Goal: Find specific page/section: Find specific page/section

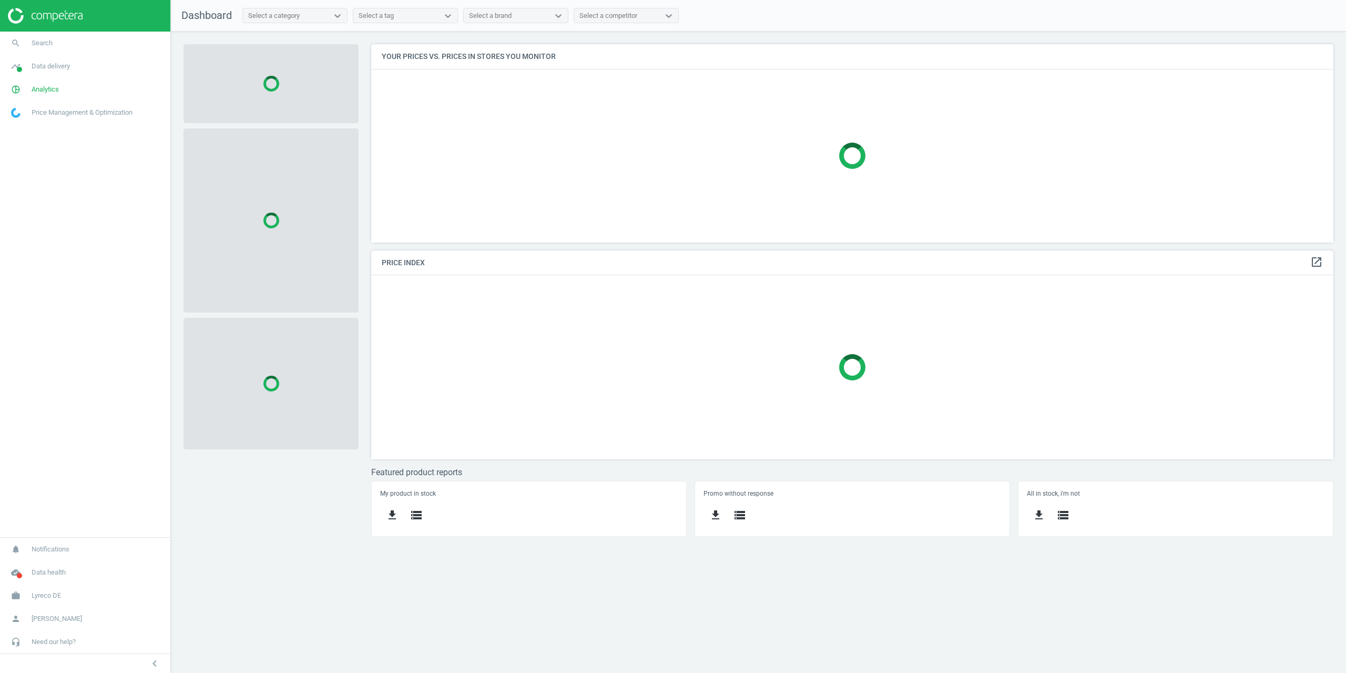
scroll to position [214, 979]
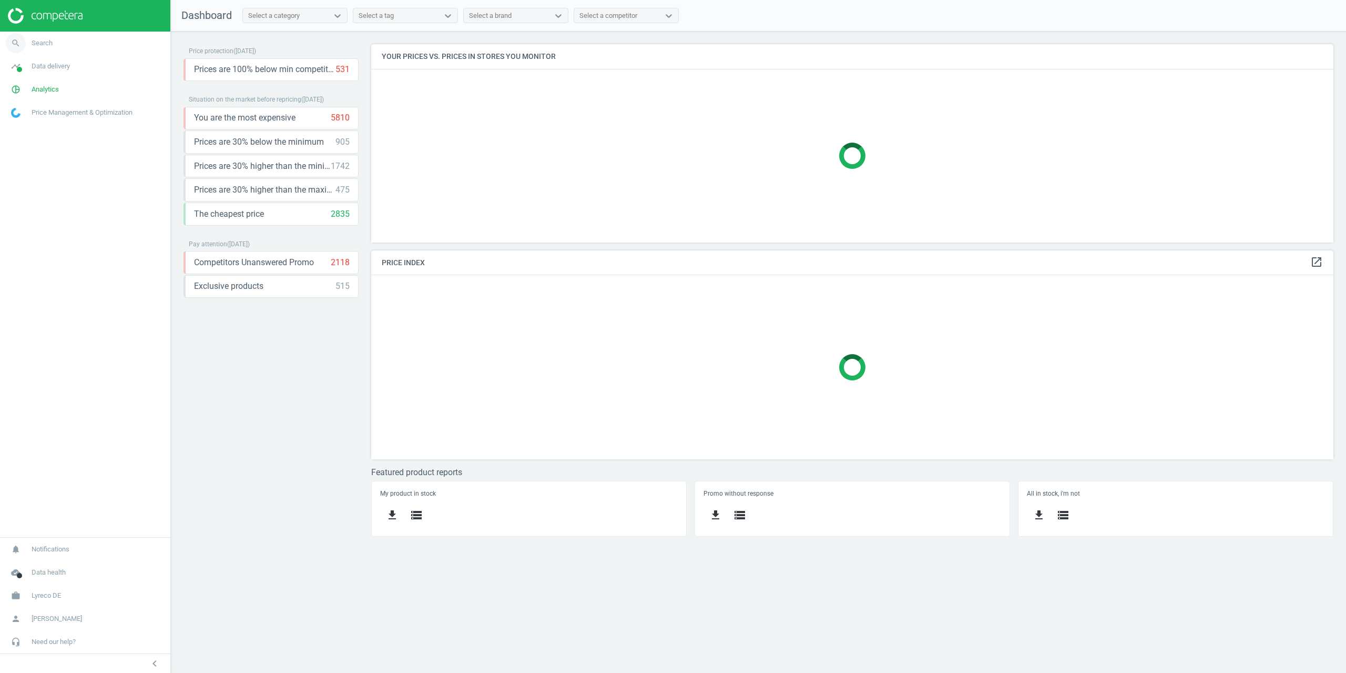
click at [37, 47] on span "Search" at bounding box center [42, 42] width 21 height 9
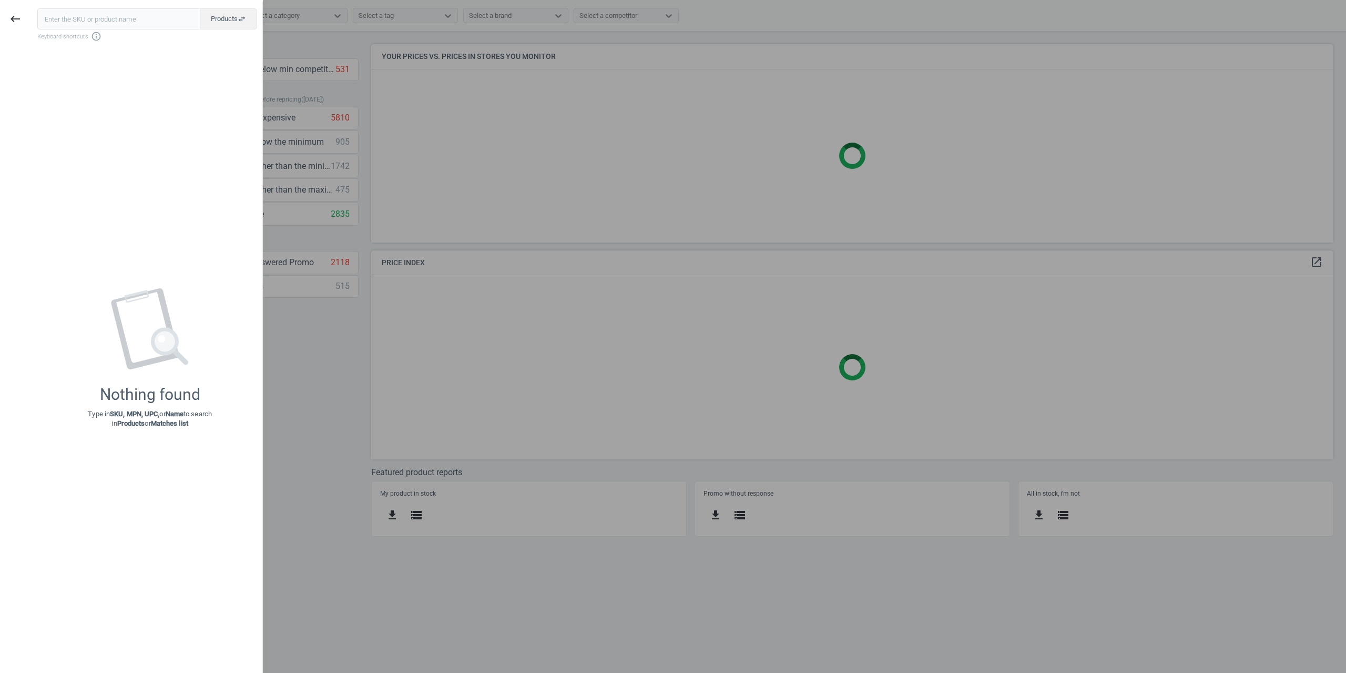
click at [318, 115] on div at bounding box center [673, 336] width 1346 height 673
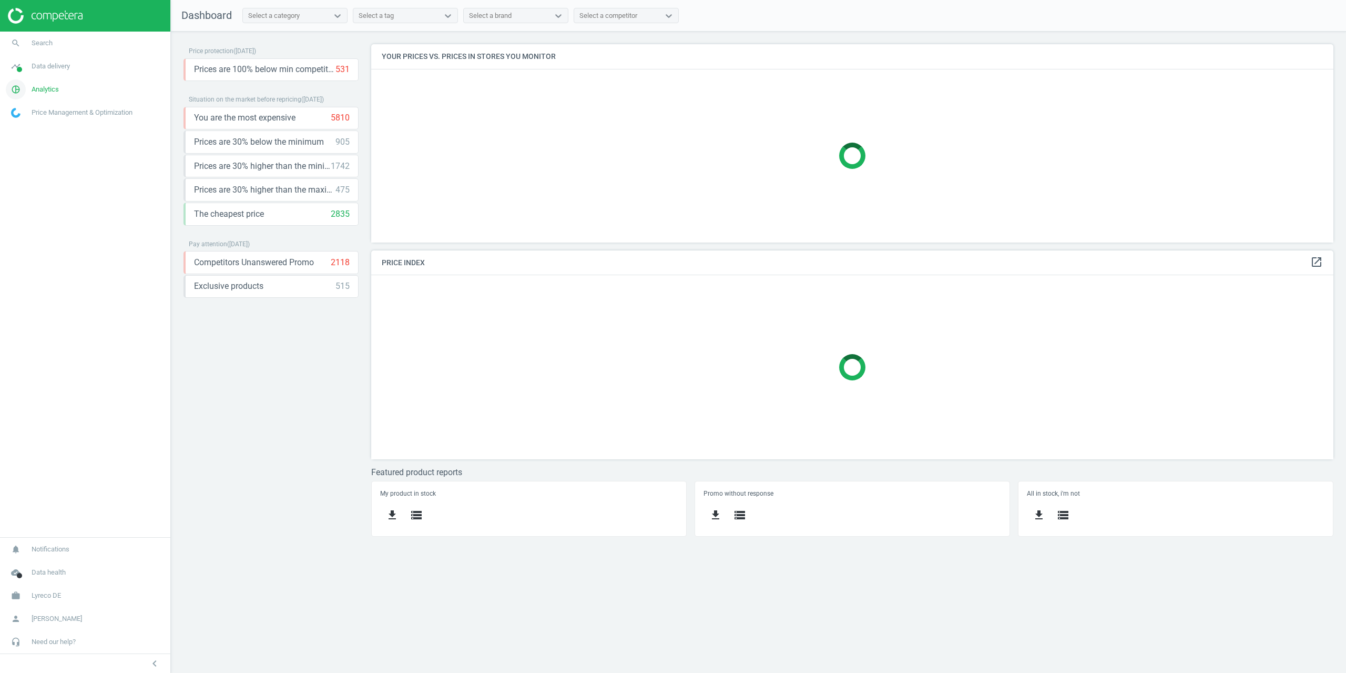
click at [34, 89] on span "Analytics" at bounding box center [45, 89] width 27 height 9
click at [32, 125] on span "Products" at bounding box center [24, 128] width 25 height 8
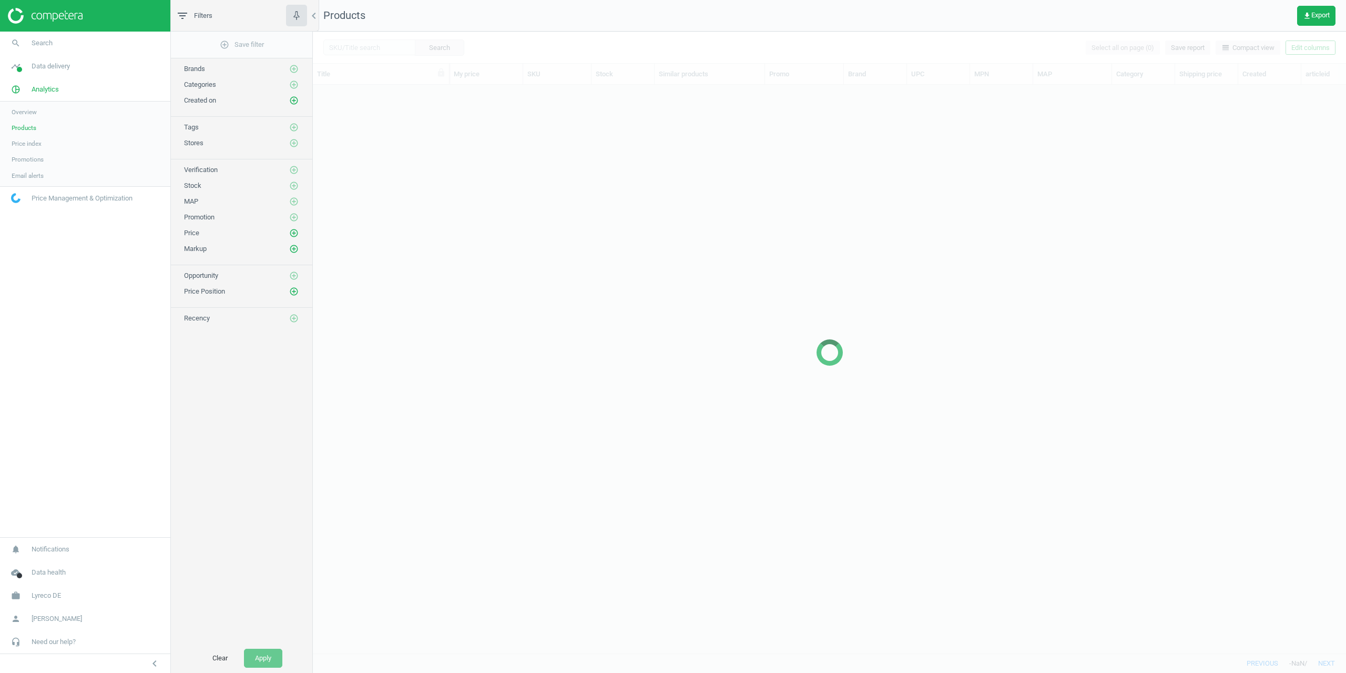
scroll to position [552, 1025]
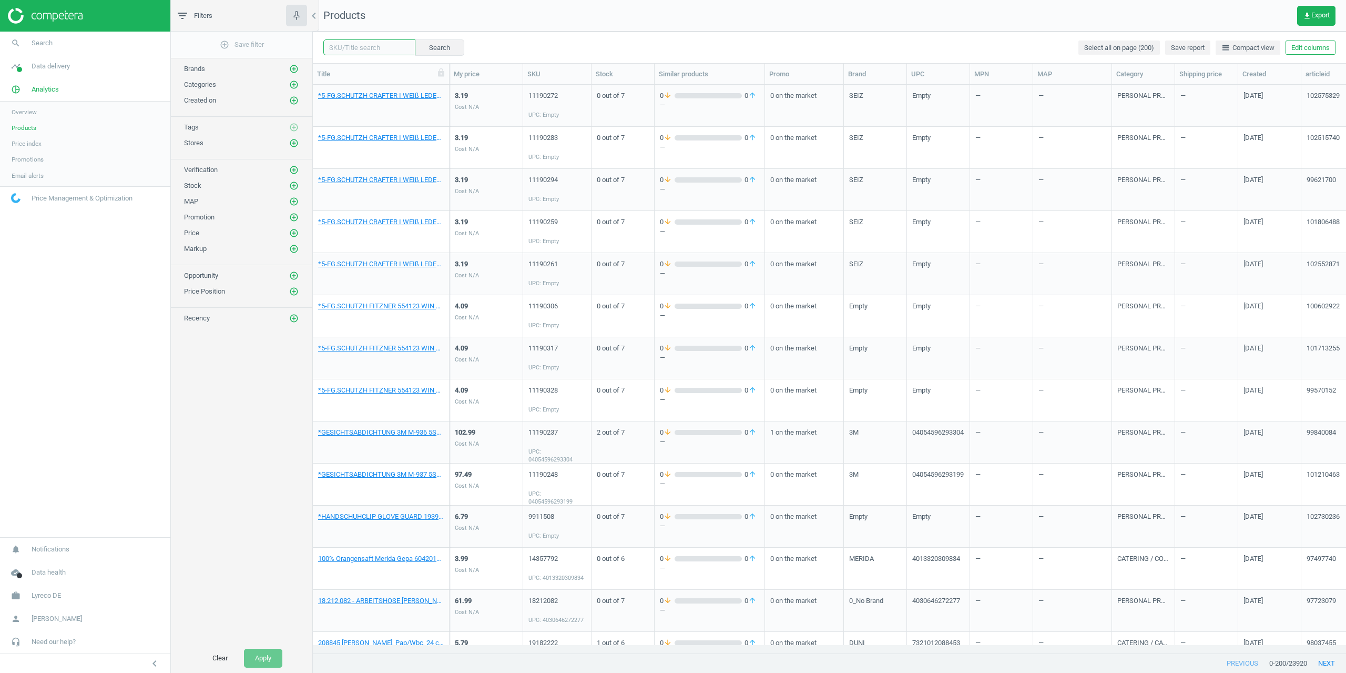
drag, startPoint x: 382, startPoint y: 46, endPoint x: 390, endPoint y: 46, distance: 8.4
click at [382, 46] on input "text" at bounding box center [369, 47] width 92 height 16
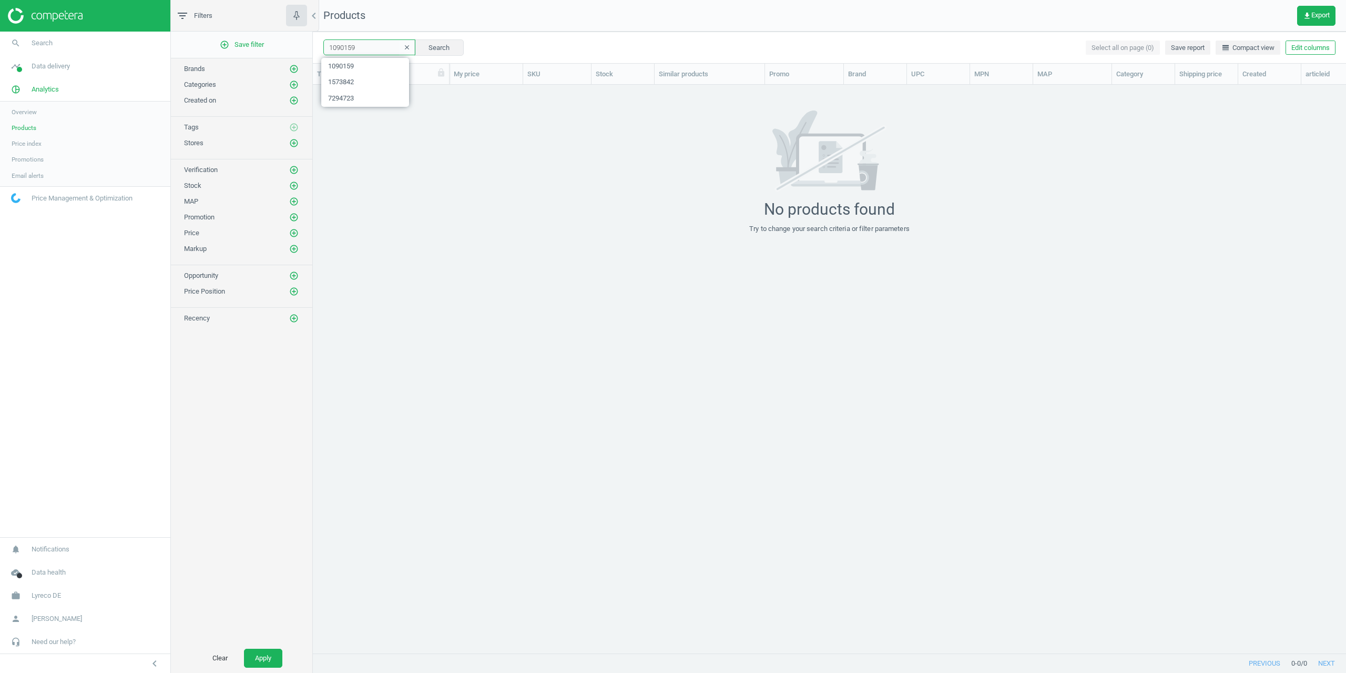
click at [337, 49] on input "1090159" at bounding box center [369, 47] width 92 height 16
type input "1080159"
click at [436, 45] on button "Search" at bounding box center [438, 47] width 49 height 16
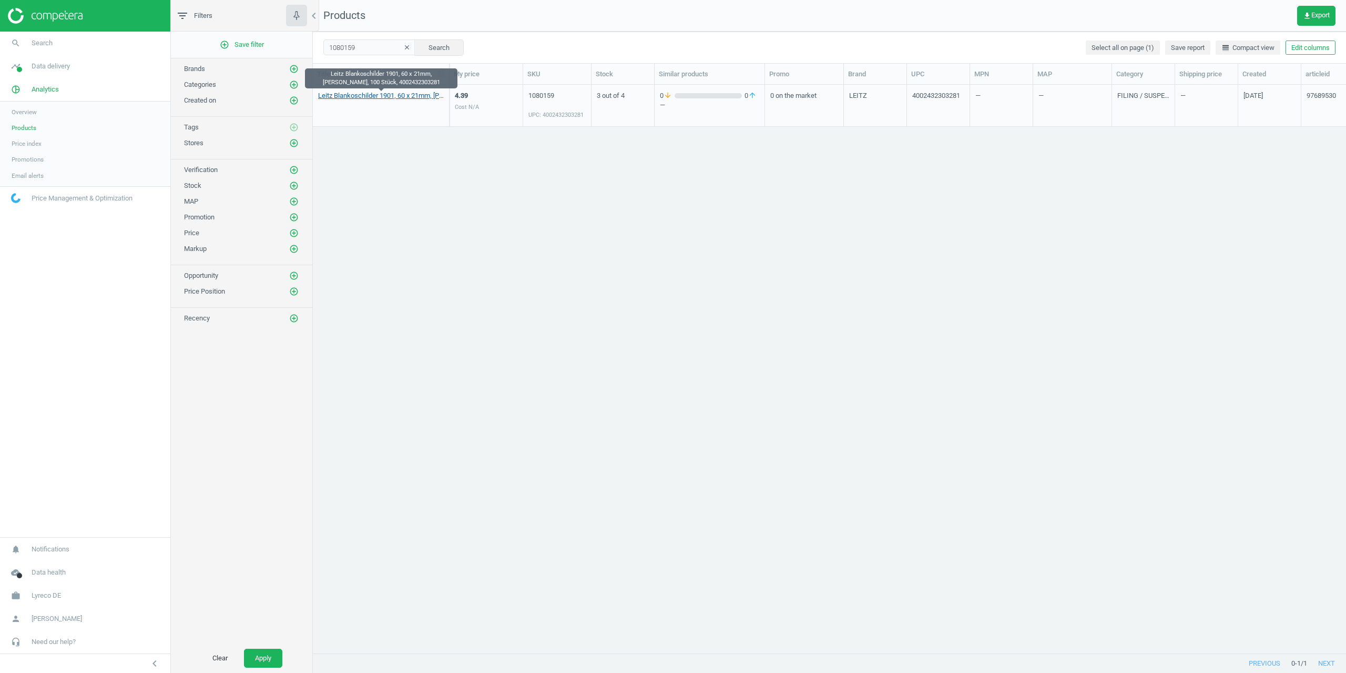
click at [348, 98] on link "Leitz Blankoschilder 1901, 60 x 21mm, [PERSON_NAME], 100 Stück, 4002432303281" at bounding box center [381, 95] width 126 height 9
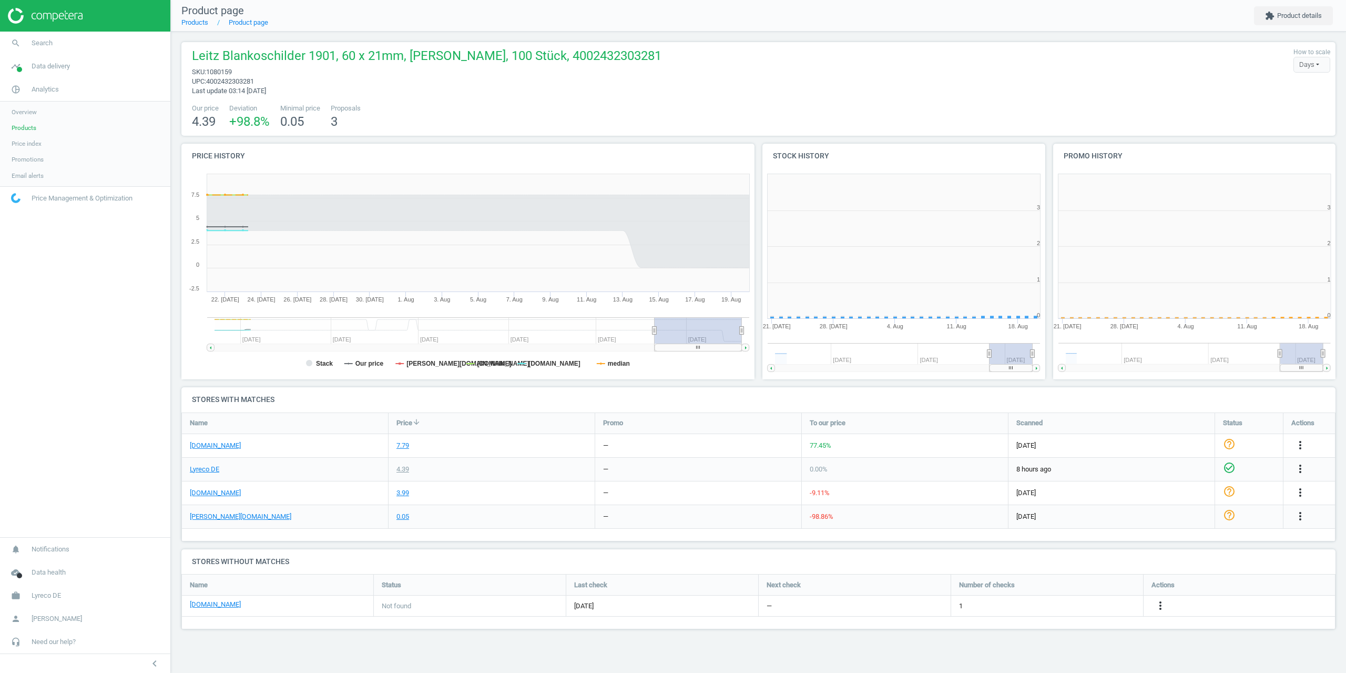
scroll to position [227, 299]
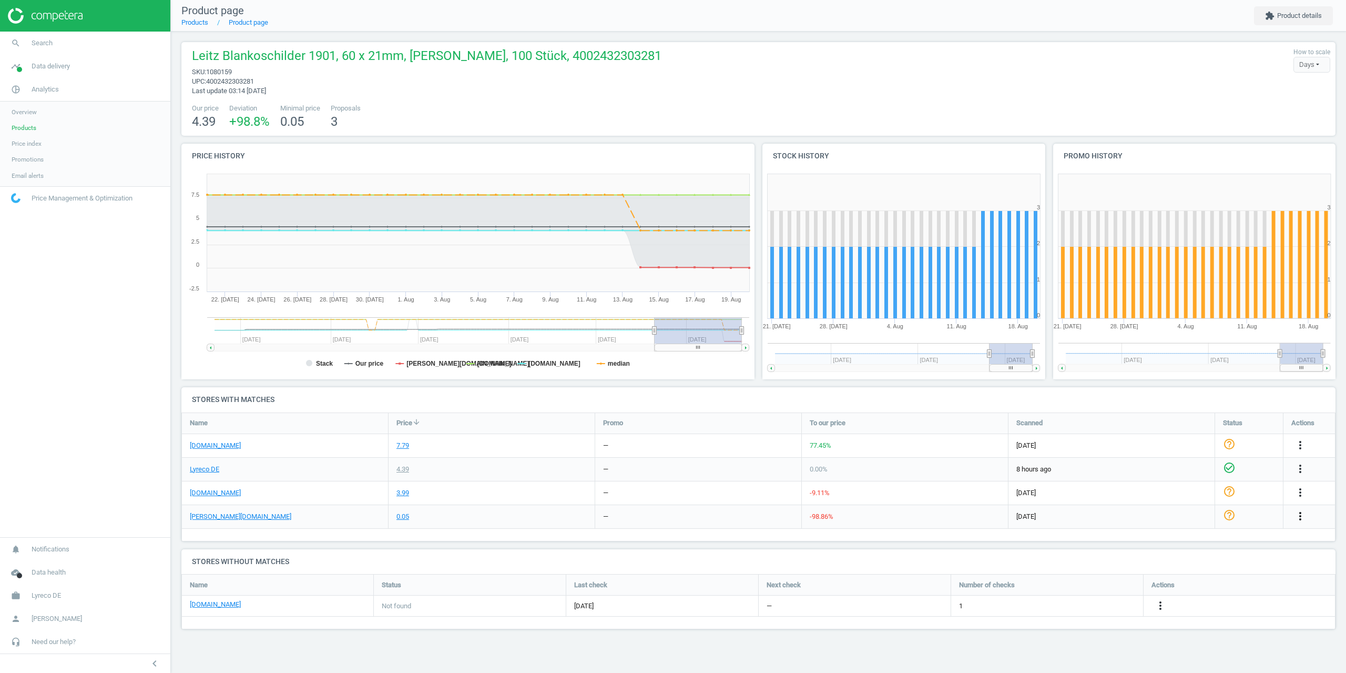
click at [1299, 516] on icon "more_vert" at bounding box center [1300, 516] width 13 height 13
click at [1196, 557] on link "Edit packaging coefficient" at bounding box center [1218, 557] width 144 height 16
